Goal: Check status

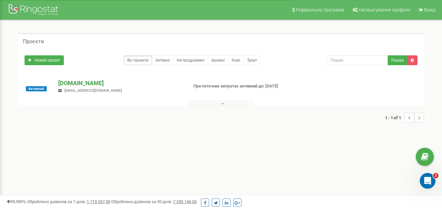
click at [89, 83] on p "[DOMAIN_NAME]" at bounding box center [120, 83] width 124 height 9
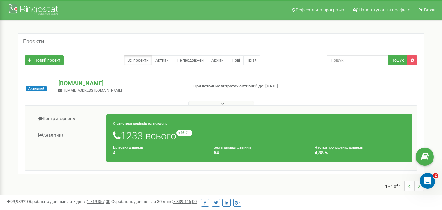
scroll to position [4, 0]
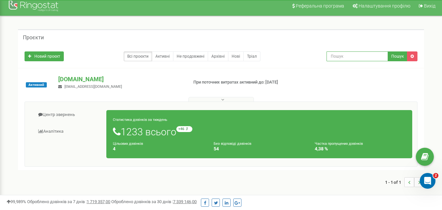
click at [365, 58] on input "text" at bounding box center [358, 56] width 62 height 10
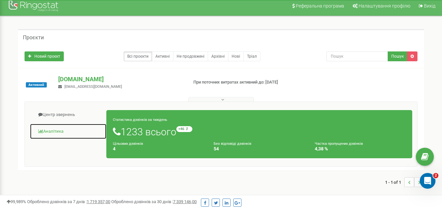
click at [42, 132] on span at bounding box center [40, 131] width 5 height 4
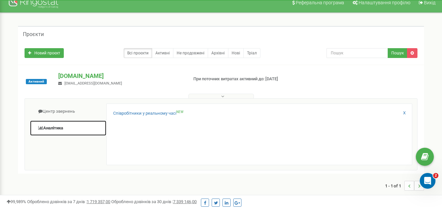
scroll to position [0, 0]
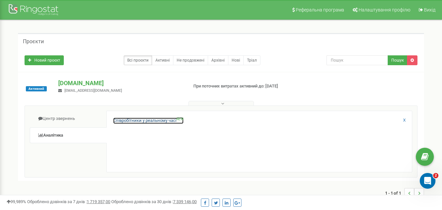
click at [163, 117] on link "Співробітники у реальному часі NEW" at bounding box center [148, 120] width 70 height 6
click at [163, 119] on link "Співробітники у реальному часі NEW" at bounding box center [148, 120] width 70 height 6
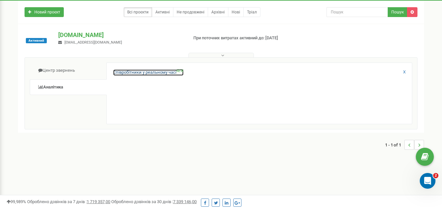
scroll to position [56, 0]
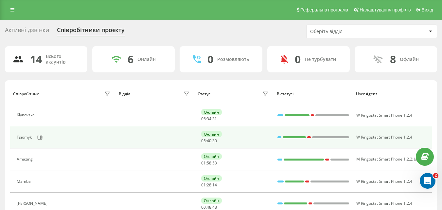
click at [130, 144] on td at bounding box center [155, 137] width 79 height 22
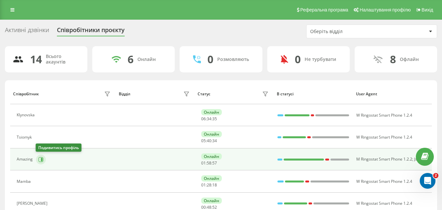
click at [40, 159] on icon at bounding box center [40, 159] width 5 height 5
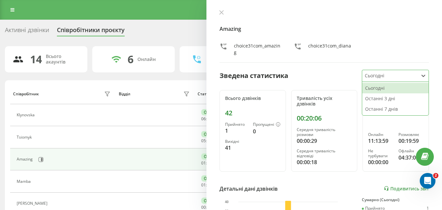
click at [380, 77] on div at bounding box center [390, 76] width 51 height 8
click at [371, 86] on div "Сьогодні" at bounding box center [395, 88] width 66 height 10
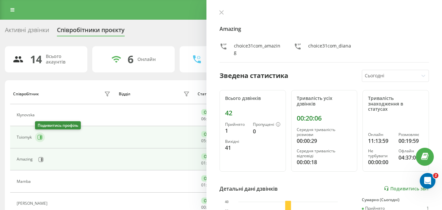
click at [38, 136] on icon at bounding box center [39, 137] width 5 height 5
